Goal: Task Accomplishment & Management: Manage account settings

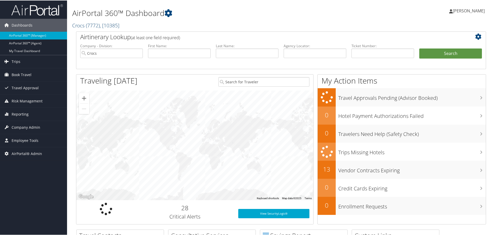
click at [110, 26] on span ", [ 10385 ]" at bounding box center [110, 24] width 20 height 7
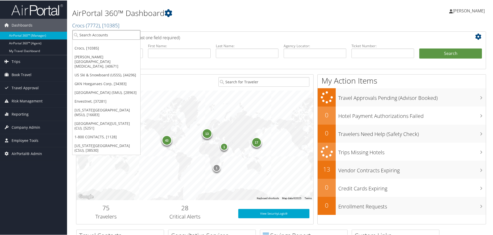
click at [104, 34] on input "search" at bounding box center [107, 35] width 68 height 10
type input "house"
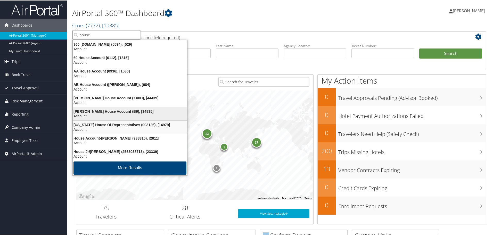
scroll to position [1, 0]
click at [127, 113] on div "Account" at bounding box center [130, 115] width 121 height 5
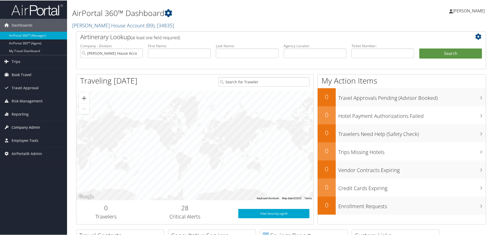
click at [29, 128] on span "Company Admin" at bounding box center [26, 126] width 29 height 13
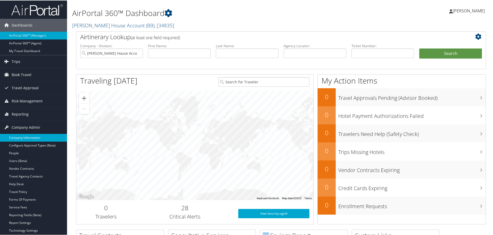
click at [29, 137] on link "Company Information" at bounding box center [33, 137] width 67 height 8
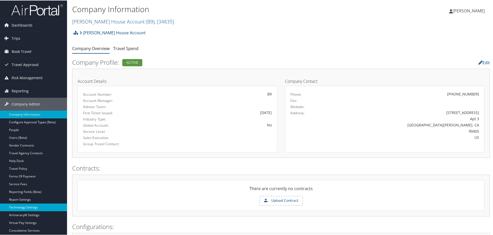
click at [22, 209] on link "Technology Settings" at bounding box center [33, 207] width 67 height 8
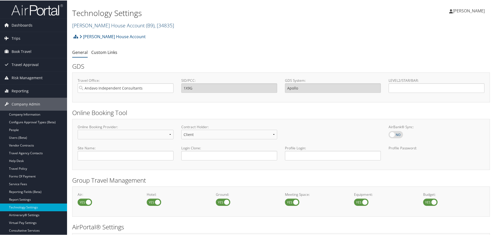
click at [111, 27] on link "Adrian Bellomo House Account ( B9 ) , [ 34835 ]" at bounding box center [123, 24] width 102 height 7
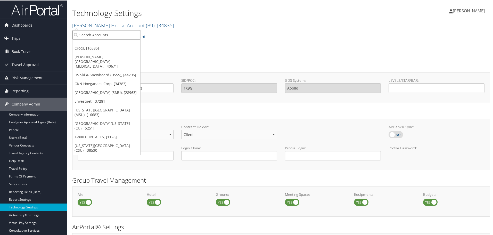
click at [110, 36] on input "search" at bounding box center [107, 35] width 68 height 10
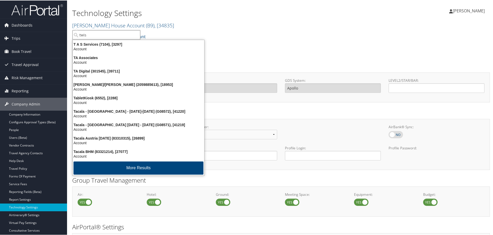
type input "twist"
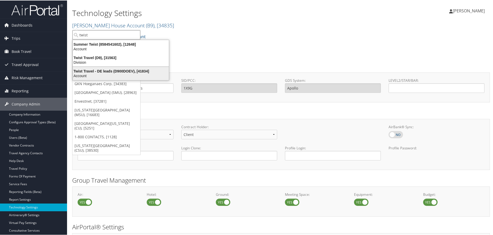
click at [107, 72] on div "Twist Travel - DE leads (D900DOEV), [41834]" at bounding box center [121, 70] width 102 height 5
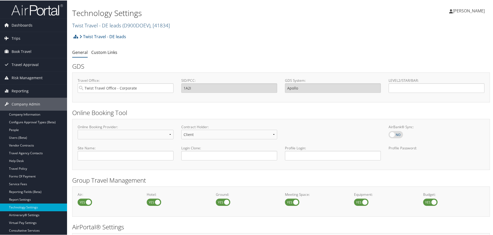
click at [109, 25] on link "Twist Travel - DE leads ( D900DOEV ) , [ 41834 ]" at bounding box center [121, 24] width 98 height 7
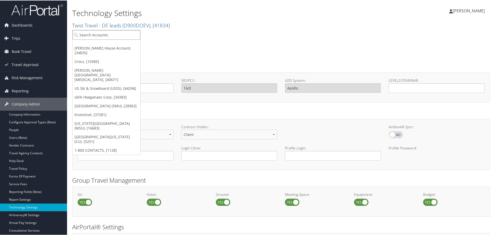
click at [108, 37] on input "search" at bounding box center [107, 35] width 68 height 10
type input "B"
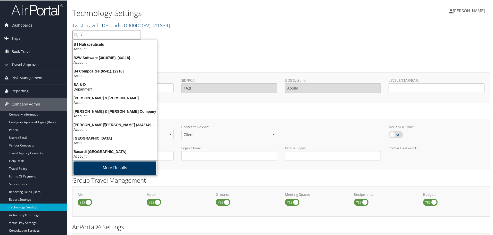
click at [121, 168] on button "More Results" at bounding box center [115, 167] width 83 height 13
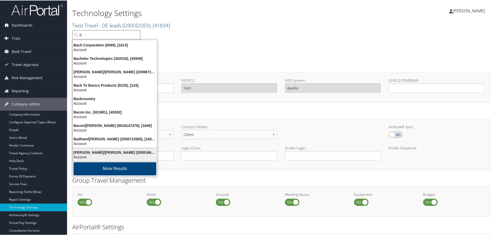
scroll to position [121, 0]
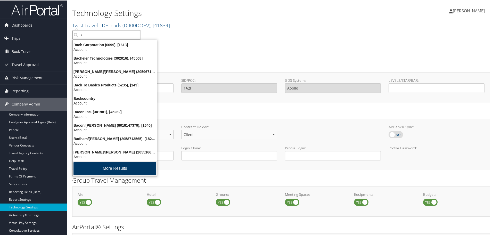
click at [122, 167] on button "More Results" at bounding box center [115, 168] width 83 height 13
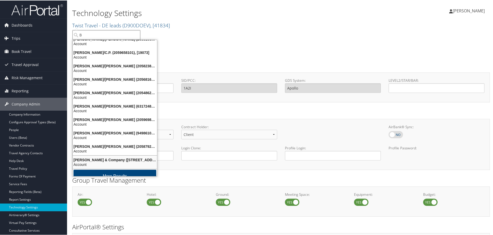
scroll to position [243, 0]
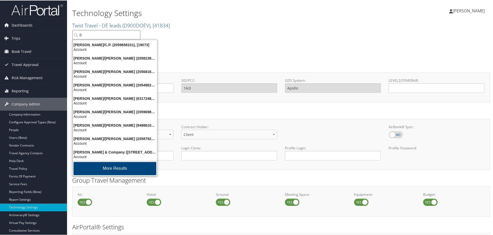
click at [122, 167] on button "More Results" at bounding box center [115, 168] width 83 height 13
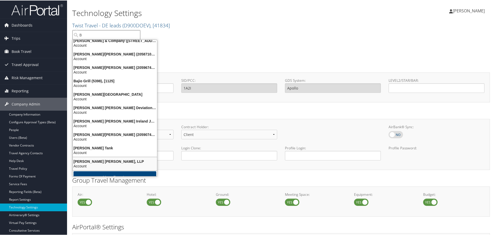
scroll to position [363, 0]
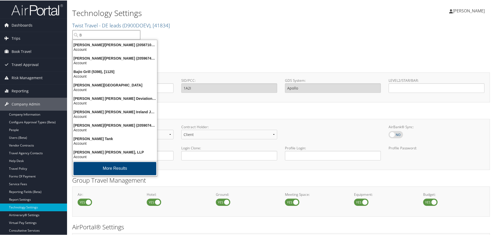
click at [122, 167] on button "More Results" at bounding box center [115, 168] width 83 height 13
click at [91, 34] on input "B" at bounding box center [107, 35] width 68 height 10
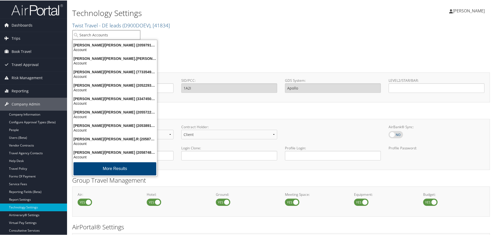
click at [91, 34] on input "search" at bounding box center [107, 35] width 68 height 10
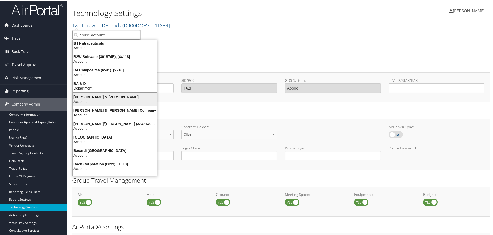
scroll to position [0, 0]
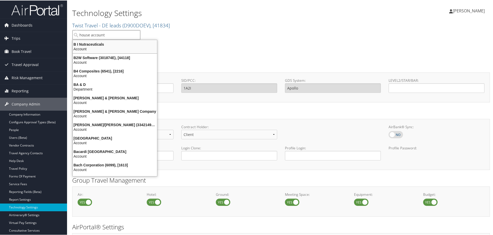
type input "house account"
click at [178, 38] on div "Twist Travel - DE leads Account Structure Twist Travel - DE leads (D900DOEV) AC…" at bounding box center [281, 38] width 418 height 14
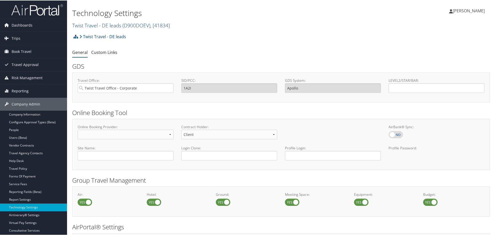
click at [107, 27] on link "Twist Travel - DE leads ( D900DOEV ) , [ 41834 ]" at bounding box center [121, 24] width 98 height 7
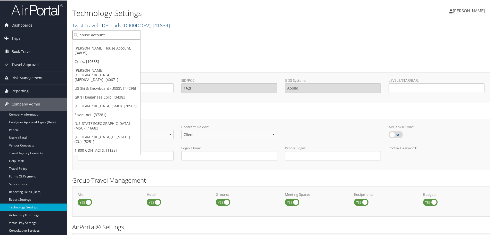
click at [107, 35] on input "house account" at bounding box center [107, 35] width 68 height 10
type input "house account"
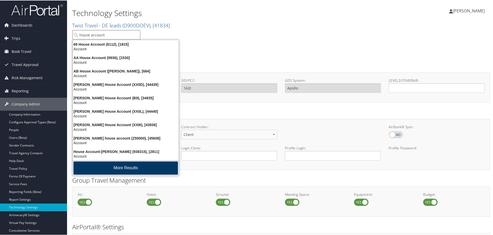
click at [133, 165] on button "More Results" at bounding box center [126, 167] width 104 height 13
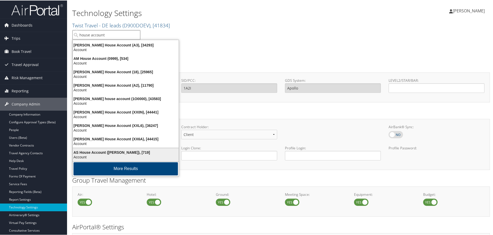
scroll to position [121, 0]
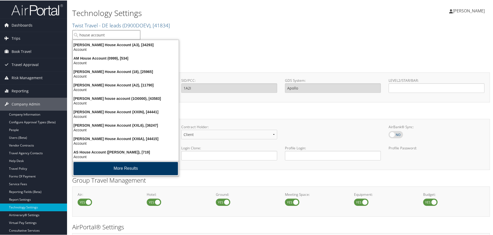
click at [126, 166] on button "More Results" at bounding box center [126, 168] width 104 height 13
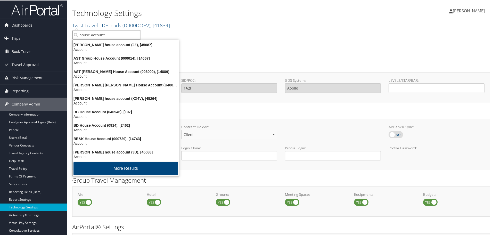
scroll to position [243, 0]
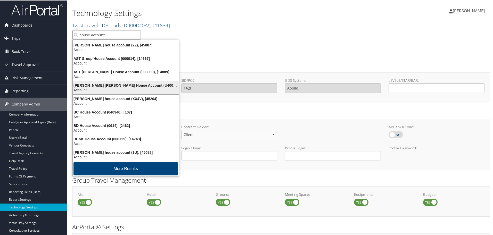
click at [124, 87] on div "Account" at bounding box center [126, 89] width 112 height 5
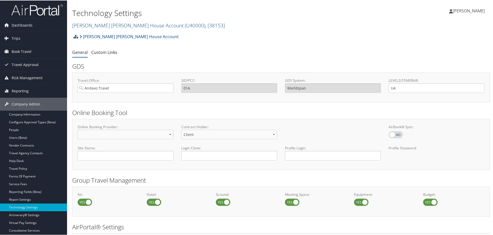
click at [126, 26] on link "[PERSON_NAME] [PERSON_NAME] House Account ( U40000 ) , [ 38153 ]" at bounding box center [148, 24] width 153 height 7
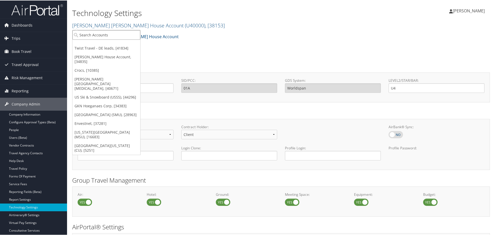
click at [117, 37] on input "search" at bounding box center [107, 35] width 68 height 10
type input "house account"
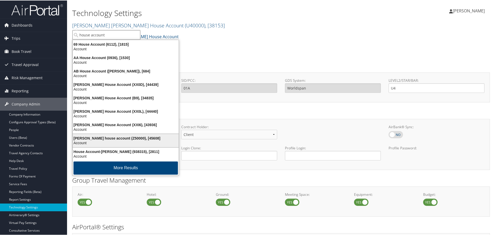
click at [117, 140] on div "[PERSON_NAME] house account (Z50000), [45608]" at bounding box center [126, 137] width 112 height 5
